Goal: Transaction & Acquisition: Purchase product/service

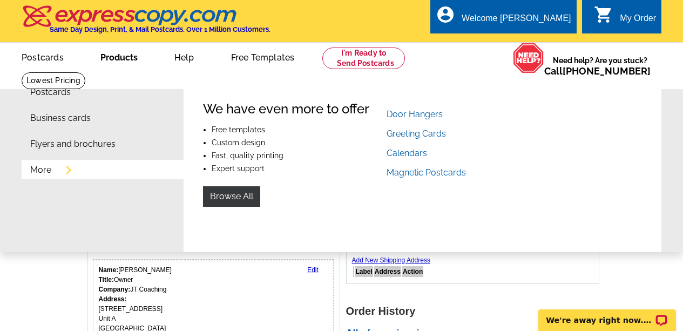
click at [44, 172] on link "More" at bounding box center [40, 170] width 21 height 9
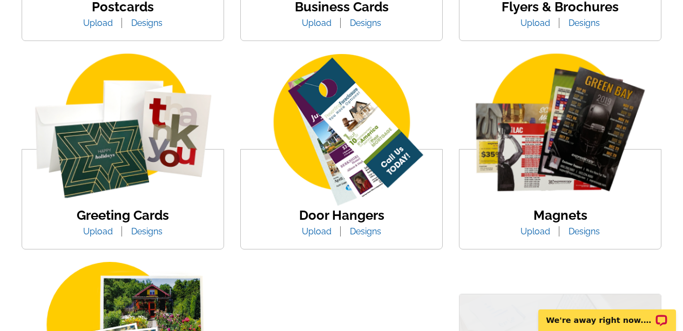
scroll to position [367, 0]
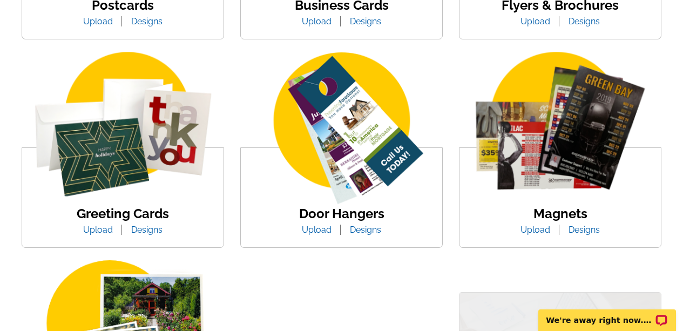
drag, startPoint x: 689, startPoint y: 52, endPoint x: 690, endPoint y: 126, distance: 73.9
click at [320, 227] on link "Upload" at bounding box center [317, 229] width 46 height 10
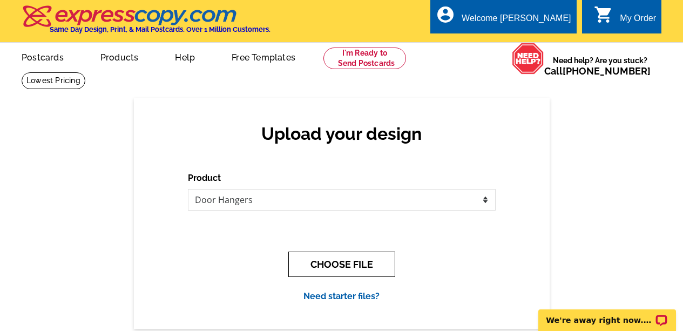
click at [352, 262] on button "CHOOSE FILE" at bounding box center [341, 263] width 107 height 25
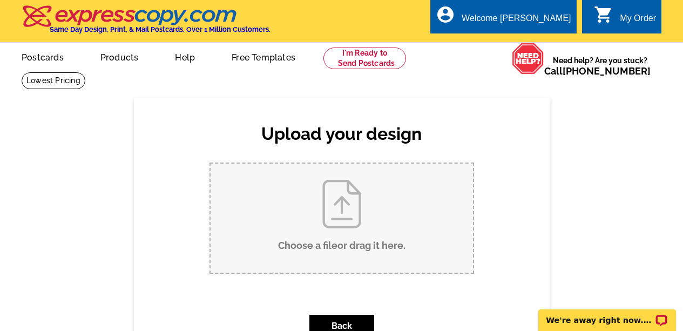
click at [330, 222] on input "Choose a file or drag it here ." at bounding box center [341, 218] width 262 height 109
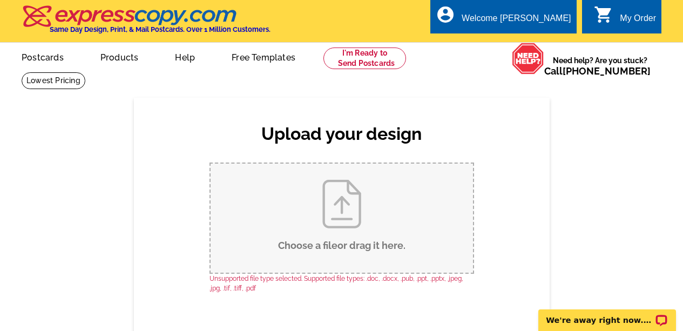
click at [346, 214] on input "Choose a file or drag it here ." at bounding box center [341, 218] width 262 height 109
type input "C:\fakepath\1.png"
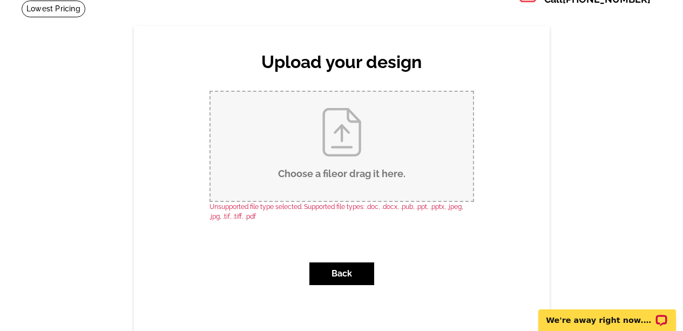
scroll to position [105, 0]
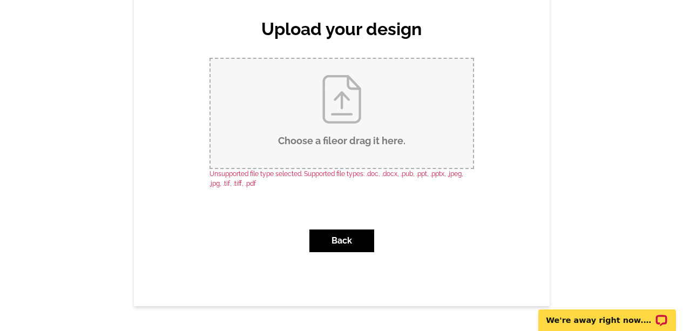
click at [317, 101] on input "Choose a file or drag it here ." at bounding box center [341, 113] width 262 height 109
click at [336, 240] on button "Back" at bounding box center [341, 240] width 65 height 23
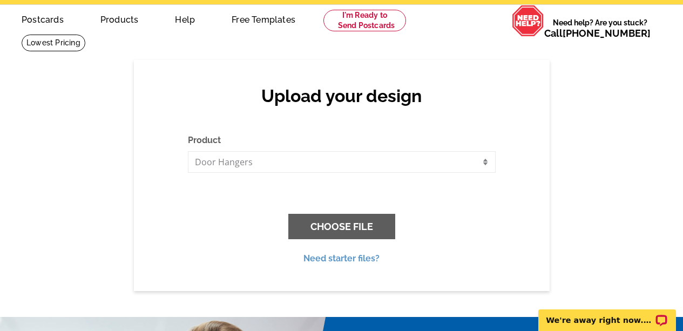
scroll to position [0, 0]
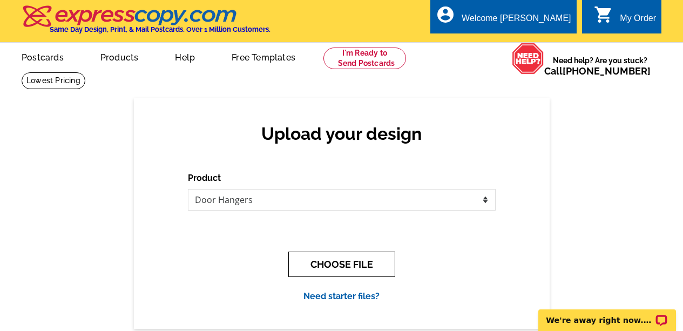
click at [338, 263] on button "CHOOSE FILE" at bounding box center [341, 263] width 107 height 25
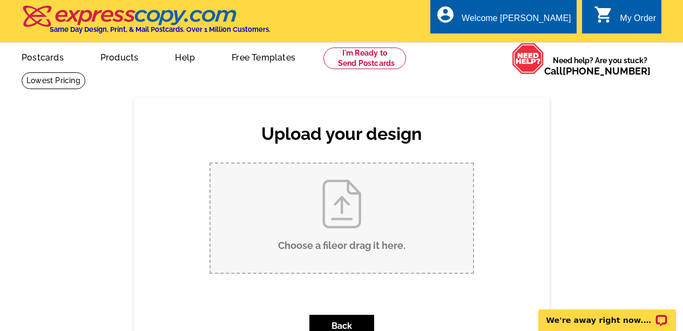
click at [345, 216] on input "Choose a file or drag it here ." at bounding box center [341, 218] width 262 height 109
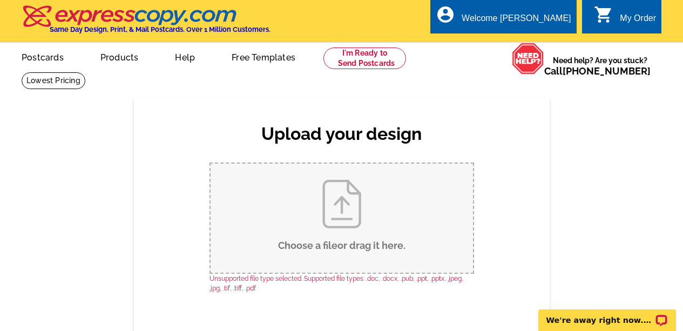
click at [333, 209] on input "Choose a file or drag it here ." at bounding box center [341, 218] width 262 height 109
type input "C:\fakepath\1.jpg"
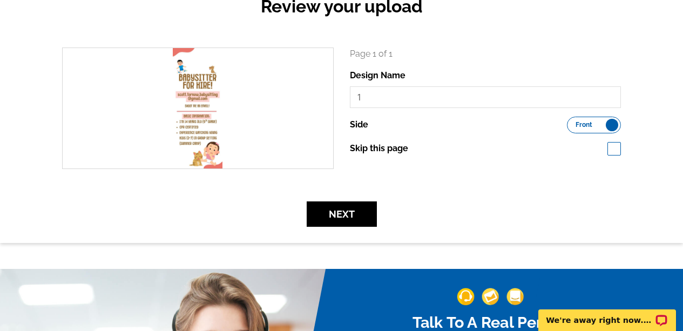
scroll to position [130, 0]
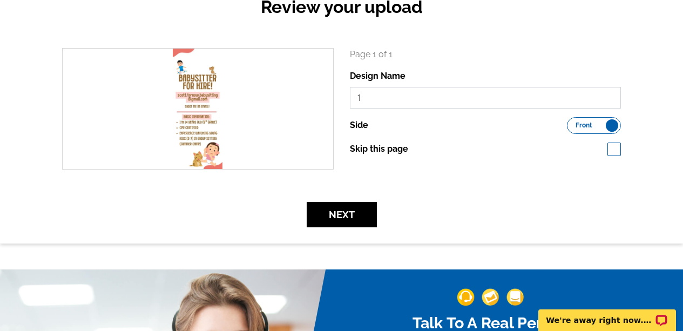
click at [380, 97] on input "1" at bounding box center [485, 98] width 271 height 22
type input "Door Hanger"
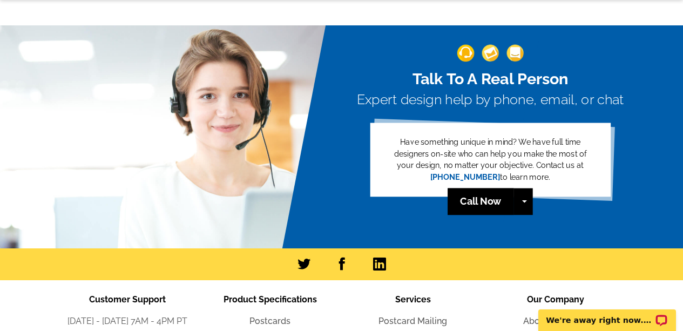
scroll to position [94, 0]
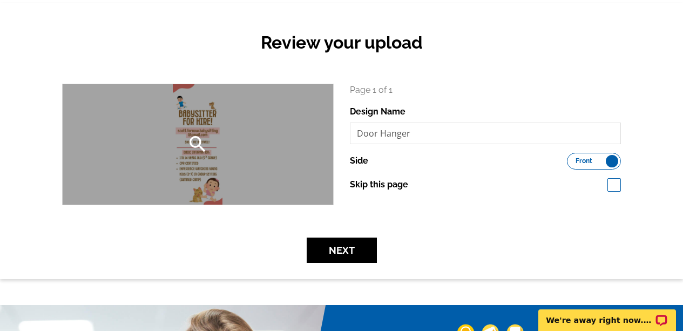
click at [230, 158] on div "search" at bounding box center [198, 144] width 270 height 120
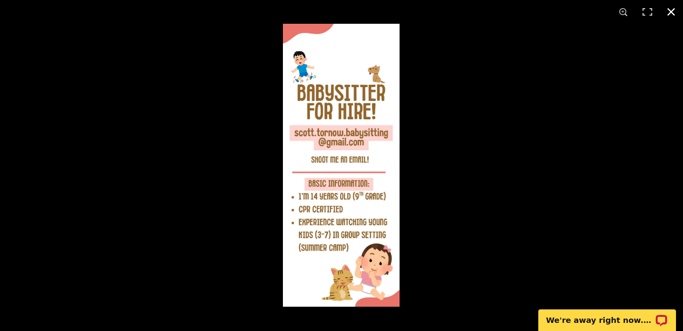
click at [671, 10] on button at bounding box center [671, 12] width 24 height 24
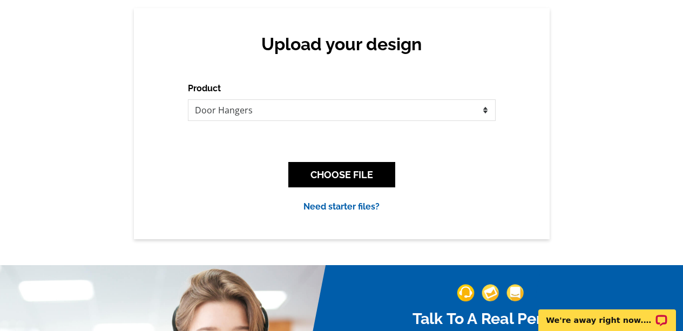
scroll to position [88, 0]
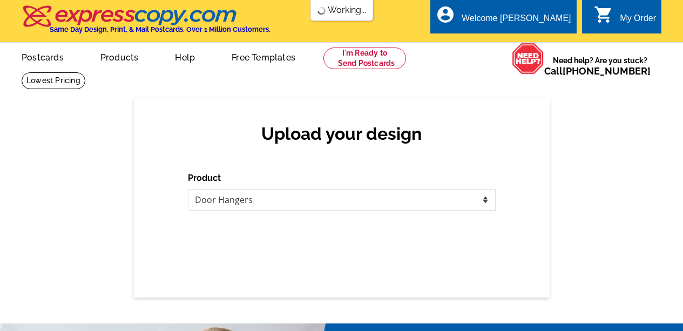
scroll to position [88, 0]
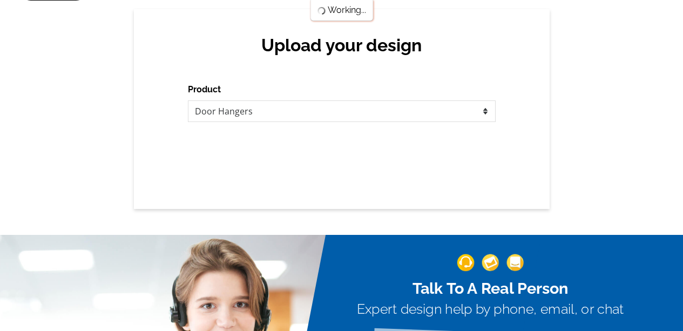
click at [333, 169] on div "Upload your design Product Please select the type of file... Postcards Business…" at bounding box center [342, 109] width 416 height 200
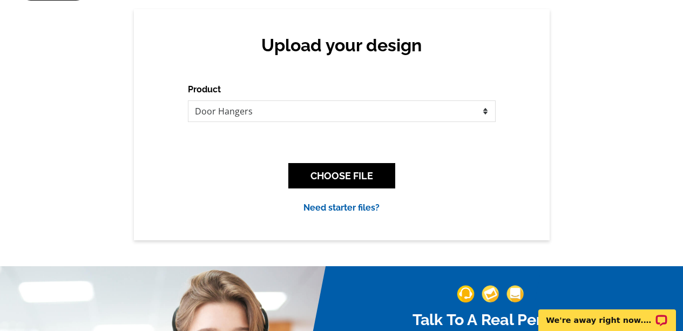
scroll to position [0, 0]
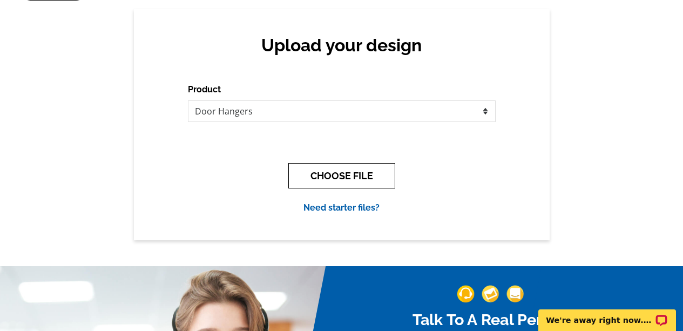
click at [333, 169] on button "CHOOSE FILE" at bounding box center [341, 175] width 107 height 25
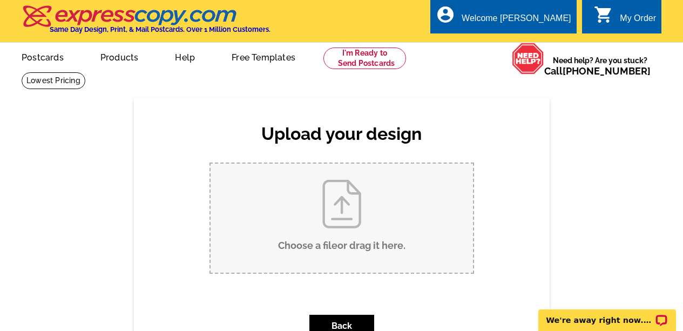
click at [339, 210] on input "Choose a file or drag it here ." at bounding box center [341, 218] width 262 height 109
type input "C:\fakepath\1.jpg"
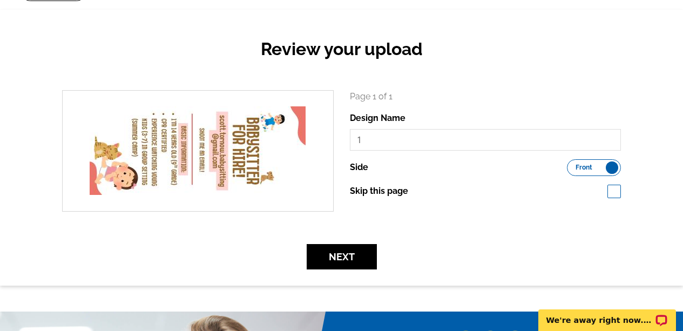
scroll to position [91, 0]
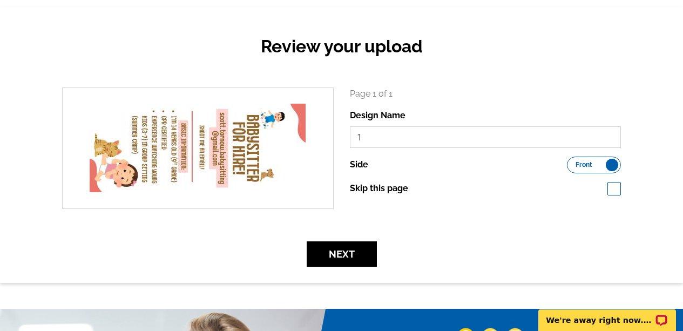
click at [379, 137] on input "1" at bounding box center [485, 137] width 271 height 22
type input "Babysitting"
click at [336, 252] on button "Next" at bounding box center [342, 253] width 70 height 25
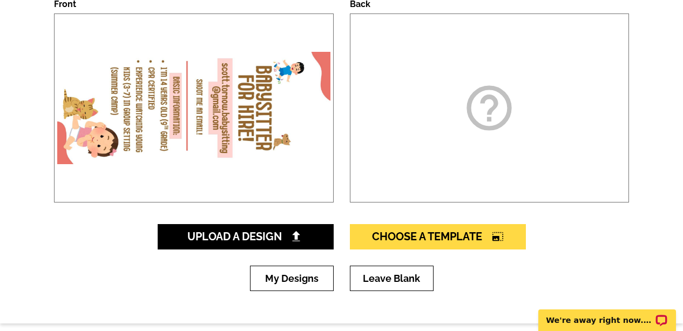
scroll to position [179, 0]
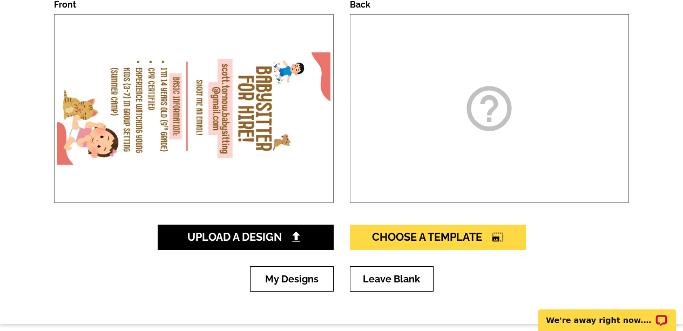
click at [492, 98] on icon "help_outline" at bounding box center [489, 108] width 54 height 54
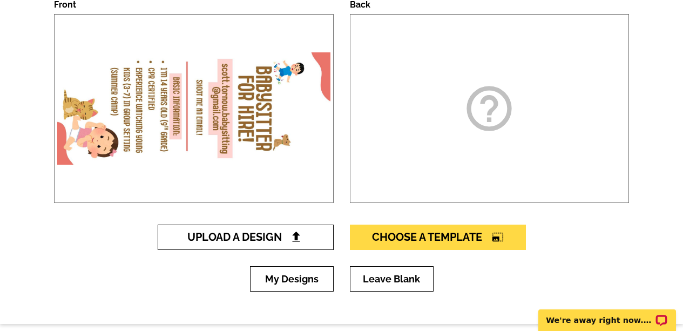
click at [245, 234] on span "Upload A Design" at bounding box center [245, 236] width 116 height 13
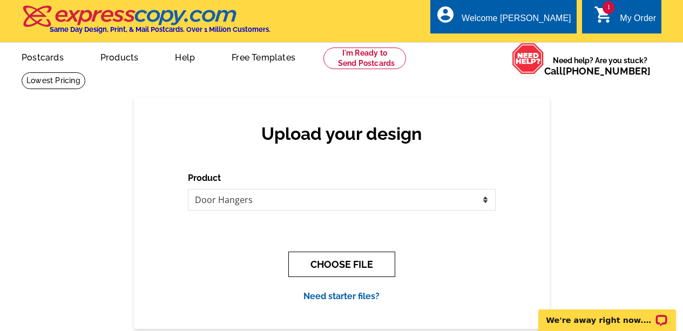
click at [328, 265] on button "CHOOSE FILE" at bounding box center [341, 263] width 107 height 25
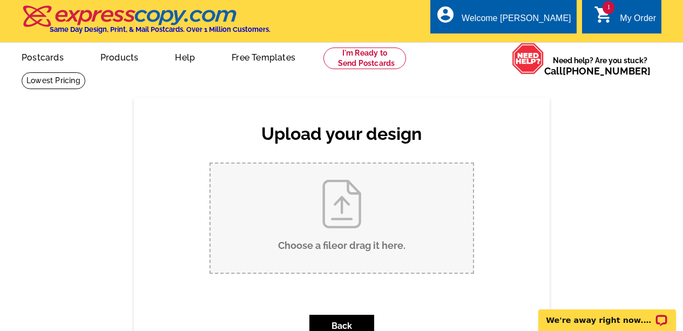
click at [341, 196] on input "Choose a file or drag it here ." at bounding box center [341, 218] width 262 height 109
type input "C:\fakepath\2Rotated.jpg"
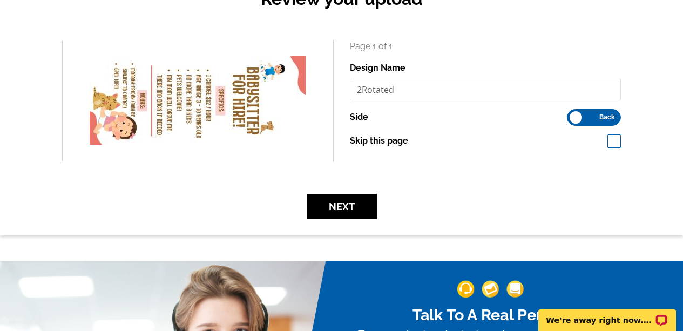
scroll to position [139, 0]
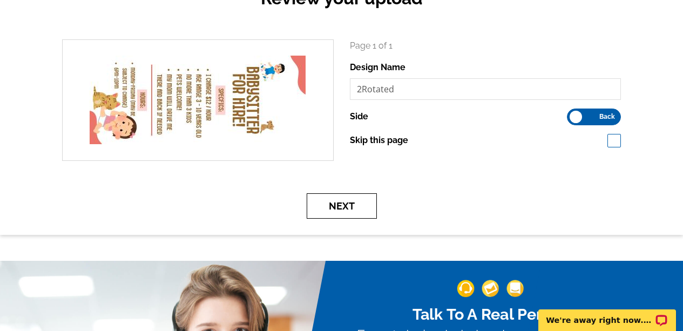
click at [324, 210] on button "Next" at bounding box center [342, 205] width 70 height 25
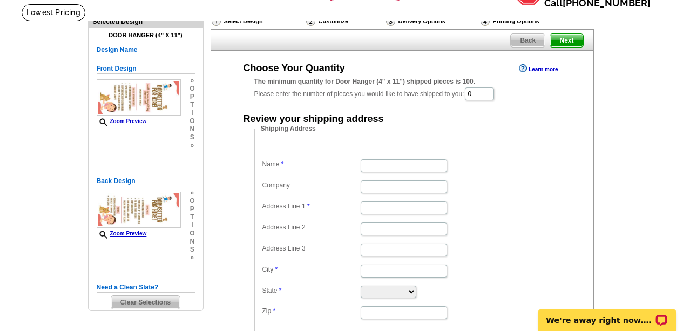
scroll to position [65, 0]
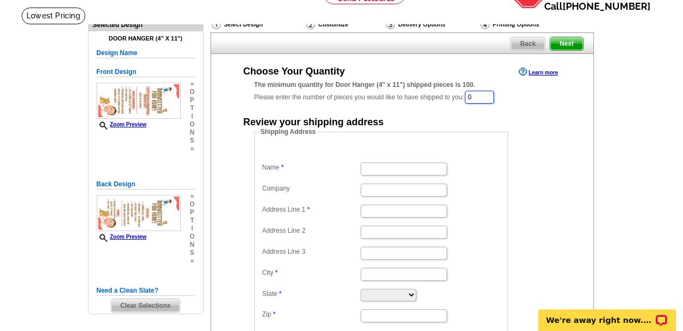
click at [492, 93] on input "0" at bounding box center [479, 97] width 29 height 13
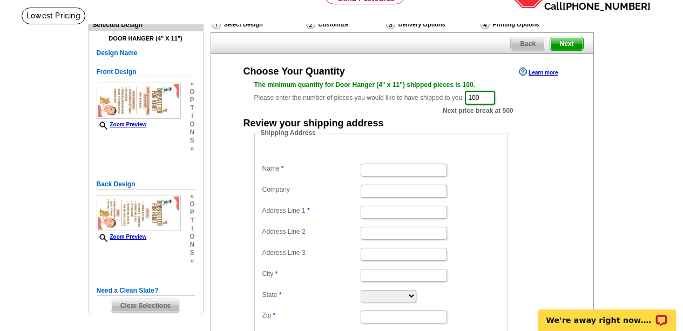
type input "100"
click at [390, 164] on dd at bounding box center [381, 169] width 243 height 17
click at [381, 175] on input "Name" at bounding box center [403, 170] width 86 height 13
type input "[PERSON_NAME]"
type input "JT Coaching"
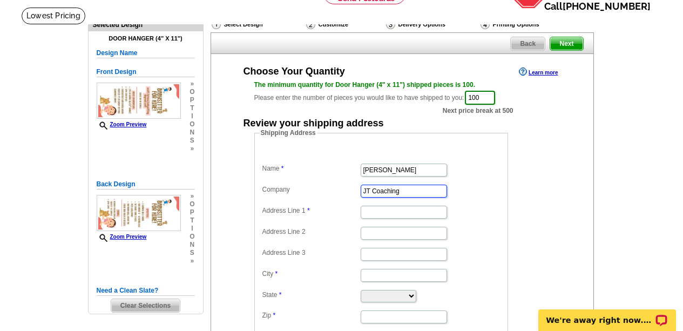
type input "[STREET_ADDRESS]"
type input "Unit A"
type input "Austin"
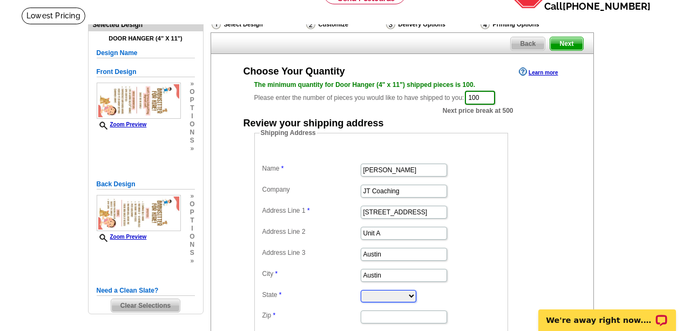
select select "TX"
type input "78756"
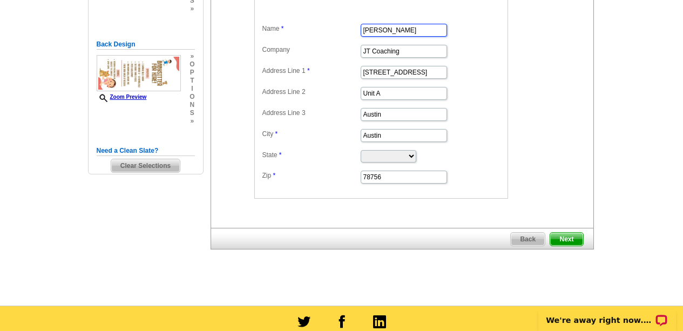
scroll to position [208, 0]
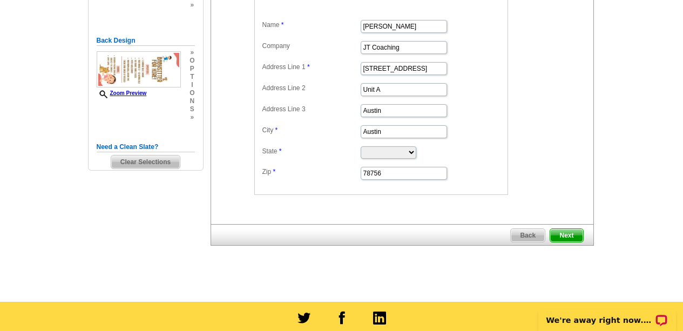
click at [566, 232] on span "Next" at bounding box center [566, 235] width 32 height 13
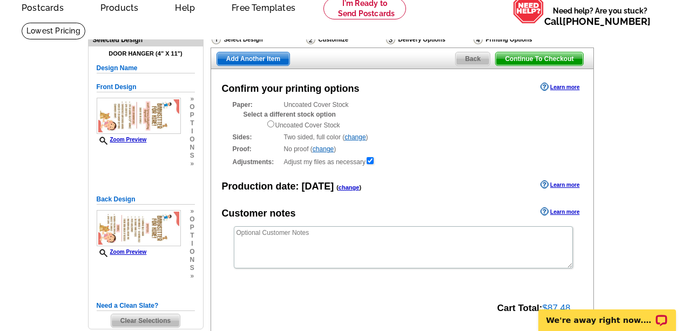
scroll to position [51, 0]
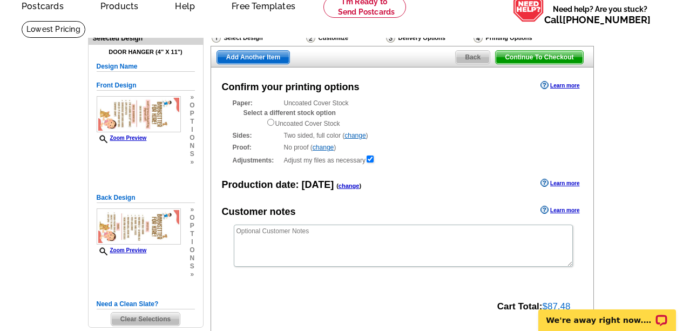
click at [325, 148] on link "change" at bounding box center [322, 148] width 21 height 8
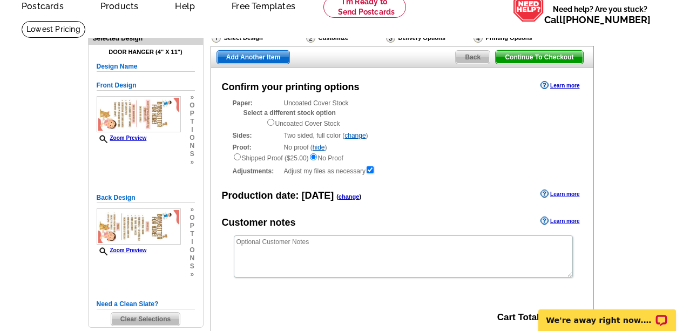
drag, startPoint x: 682, startPoint y: 131, endPoint x: 687, endPoint y: 166, distance: 36.0
click at [682, 166] on html "Welcome back [PERSON_NAME] My Account Logout local_phone Same Day Design, Print…" at bounding box center [341, 309] width 683 height 721
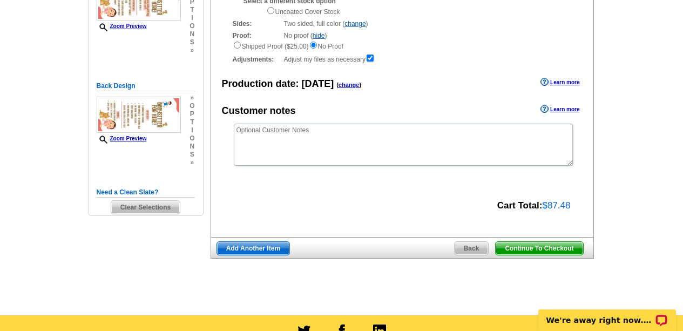
scroll to position [162, 0]
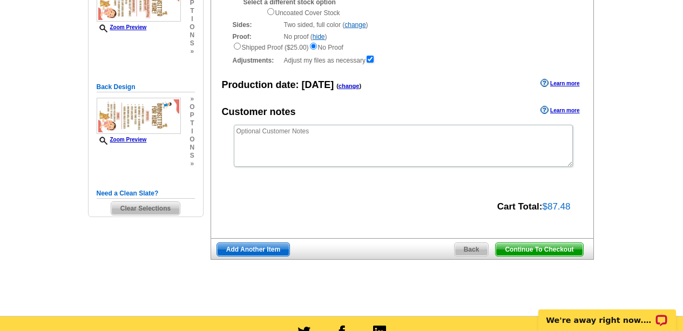
click at [521, 250] on span "Continue To Checkout" at bounding box center [538, 249] width 87 height 13
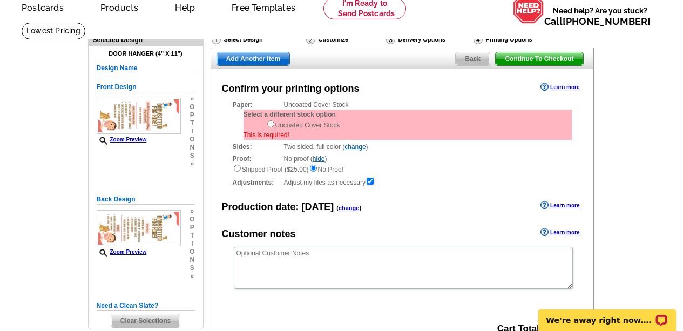
scroll to position [49, 0]
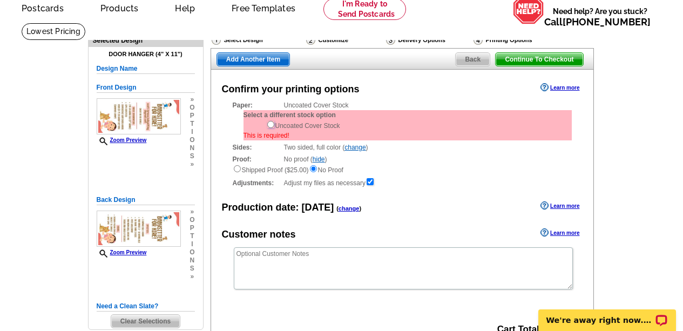
click at [268, 124] on input "radio" at bounding box center [270, 124] width 7 height 7
radio input "true"
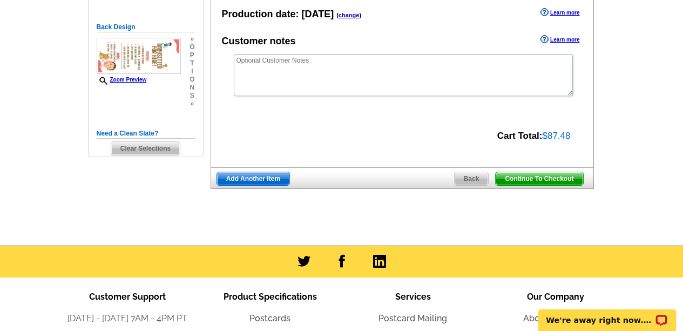
scroll to position [233, 0]
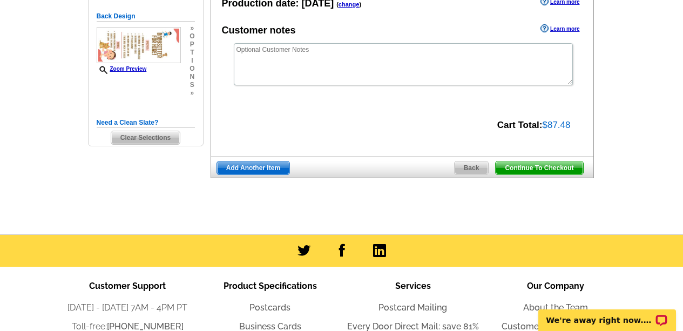
click at [527, 169] on span "Continue To Checkout" at bounding box center [538, 167] width 87 height 13
